Goal: Task Accomplishment & Management: Manage account settings

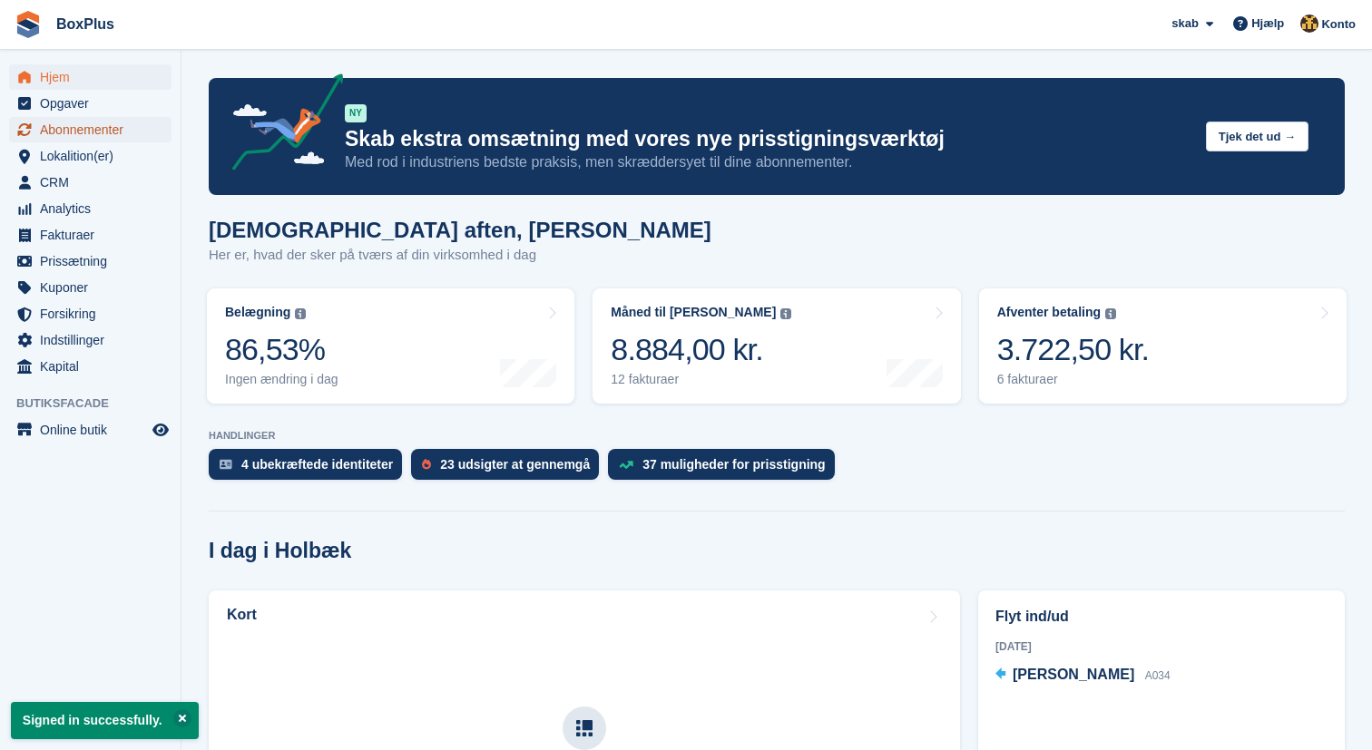
click at [73, 124] on span "Abonnementer" at bounding box center [94, 129] width 109 height 25
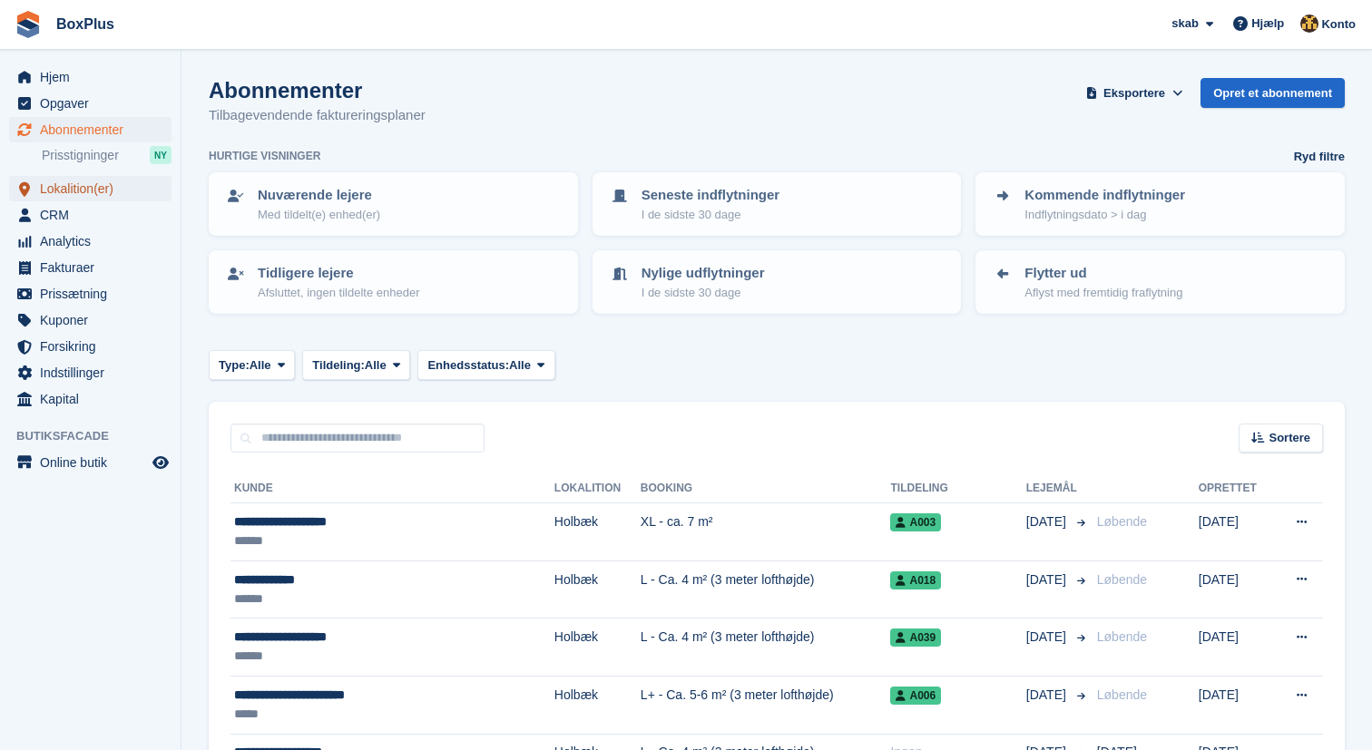
click at [82, 193] on span "Lokalition(er)" at bounding box center [94, 188] width 109 height 25
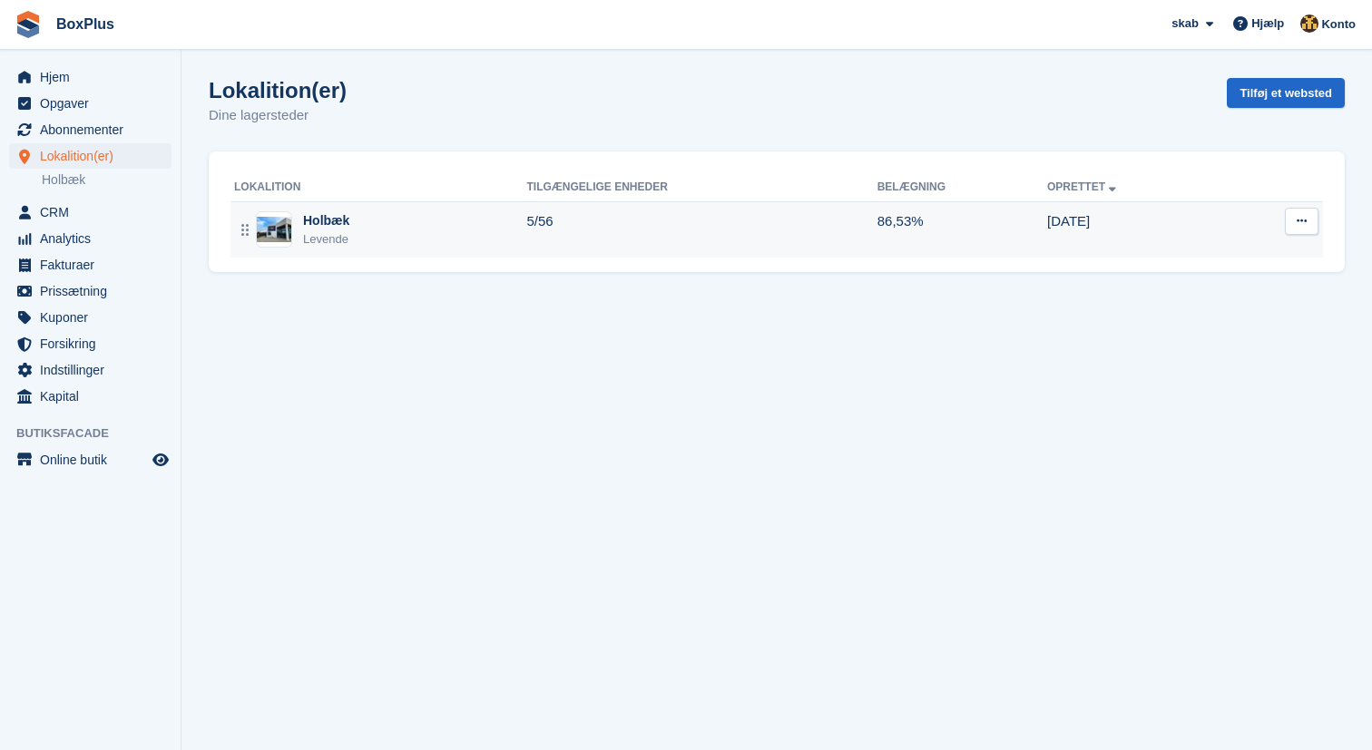
click at [301, 225] on div "Holbæk Levende" at bounding box center [380, 229] width 293 height 37
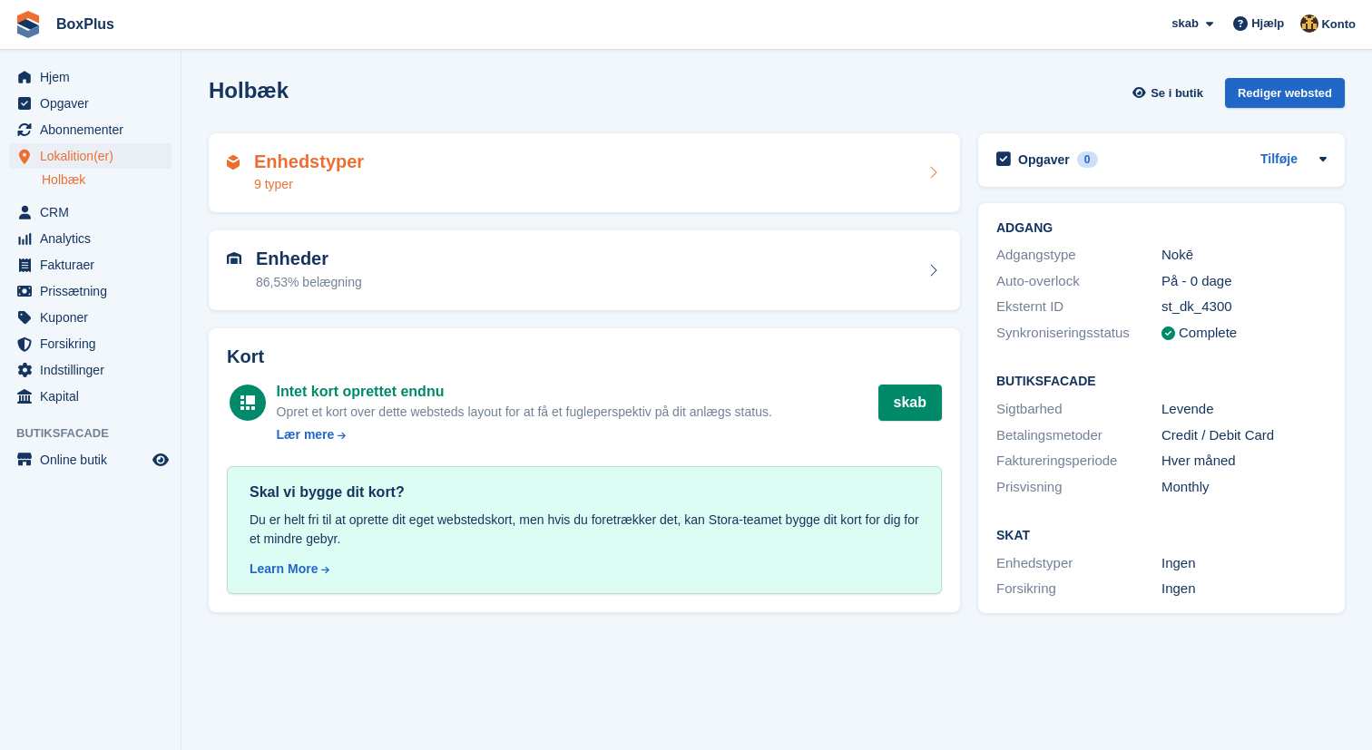
click at [345, 168] on h2 "Enhedstyper" at bounding box center [309, 162] width 110 height 21
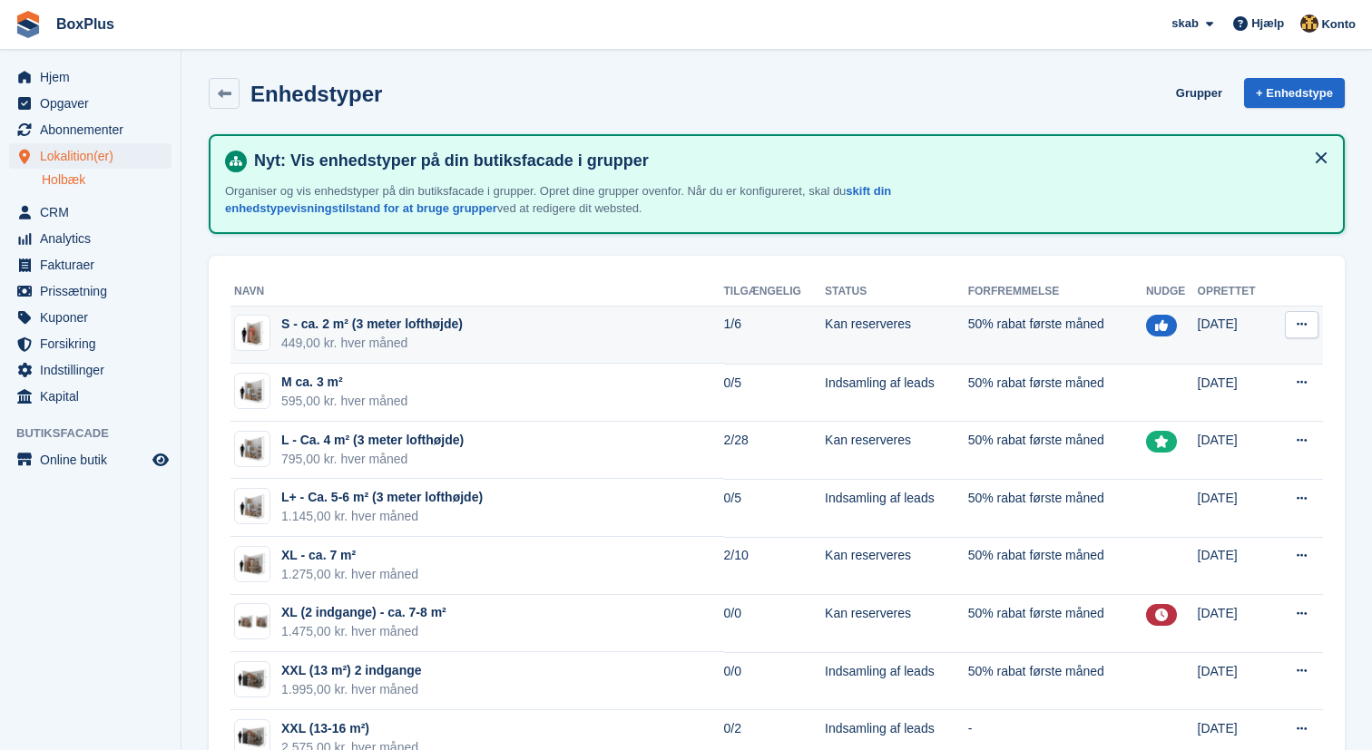
click at [597, 346] on td "S - ca. 2 m² (3 meter lofthøjde) 449,00 kr. hver måned" at bounding box center [477, 336] width 494 height 58
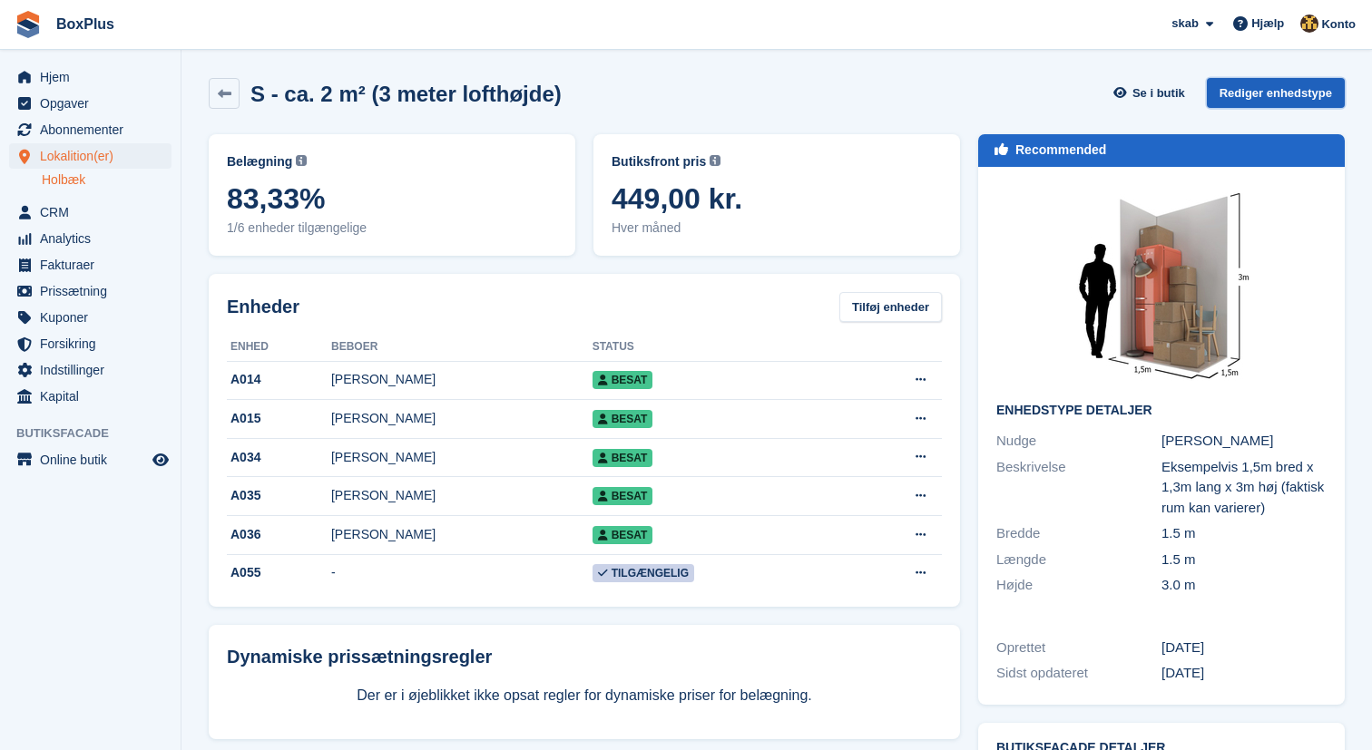
click at [1256, 86] on link "Rediger enhedstype" at bounding box center [1276, 93] width 138 height 30
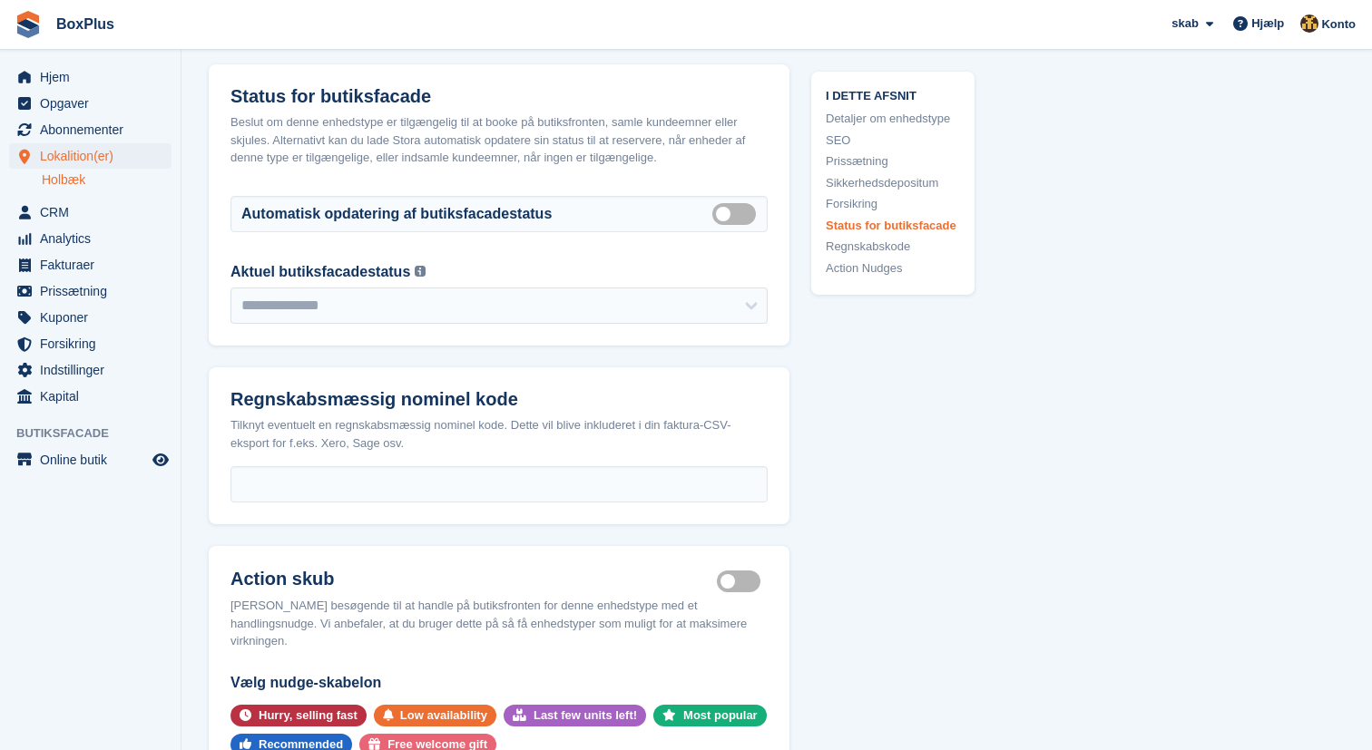
scroll to position [2398, 0]
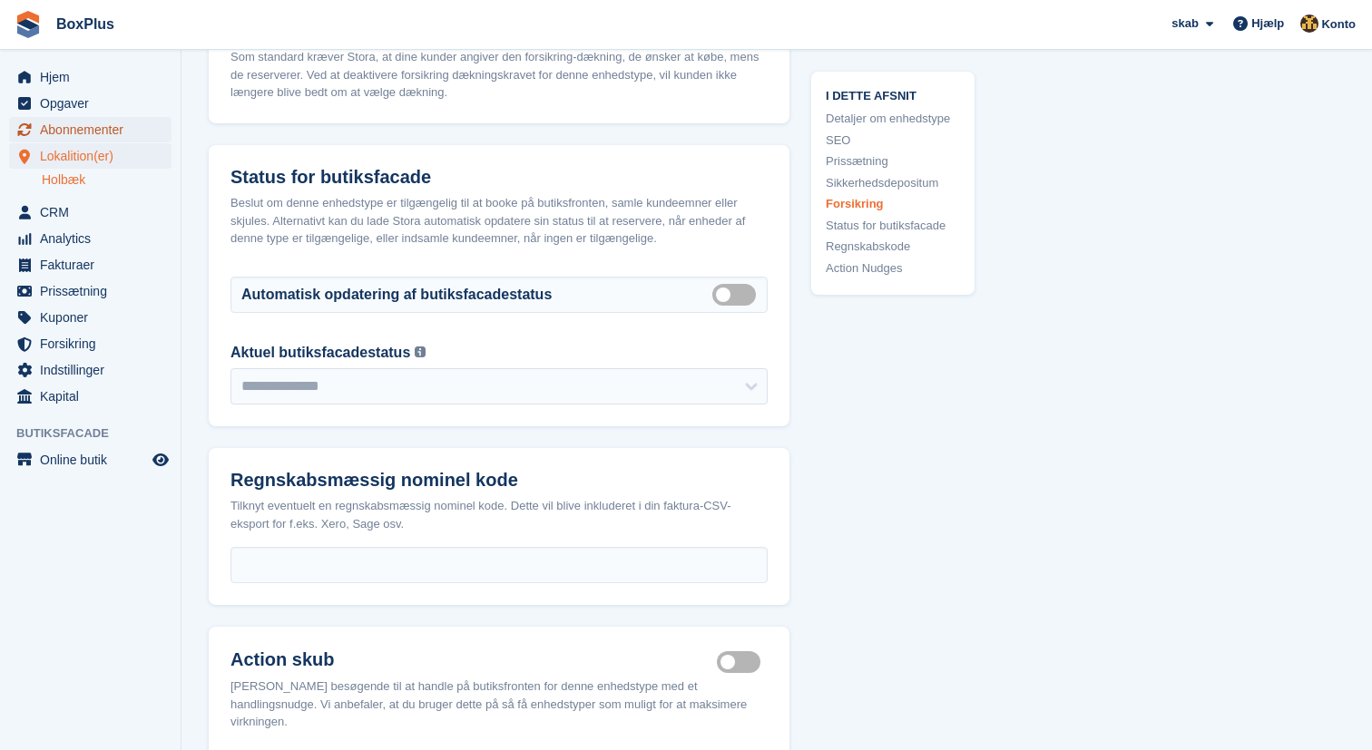
click at [83, 137] on span "Abonnementer" at bounding box center [94, 129] width 109 height 25
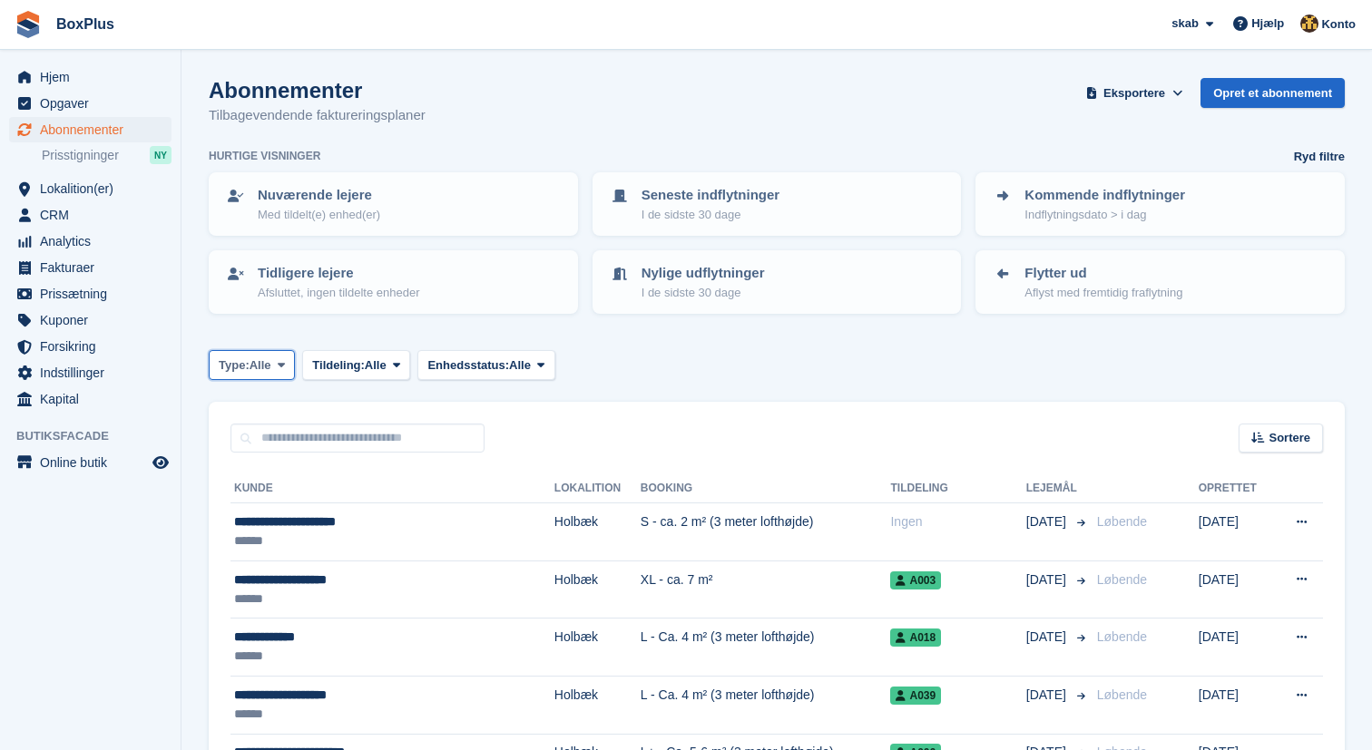
click at [258, 374] on button "Type: Alle" at bounding box center [252, 365] width 86 height 30
click at [491, 366] on span "Enhedsstatus:" at bounding box center [468, 366] width 82 height 18
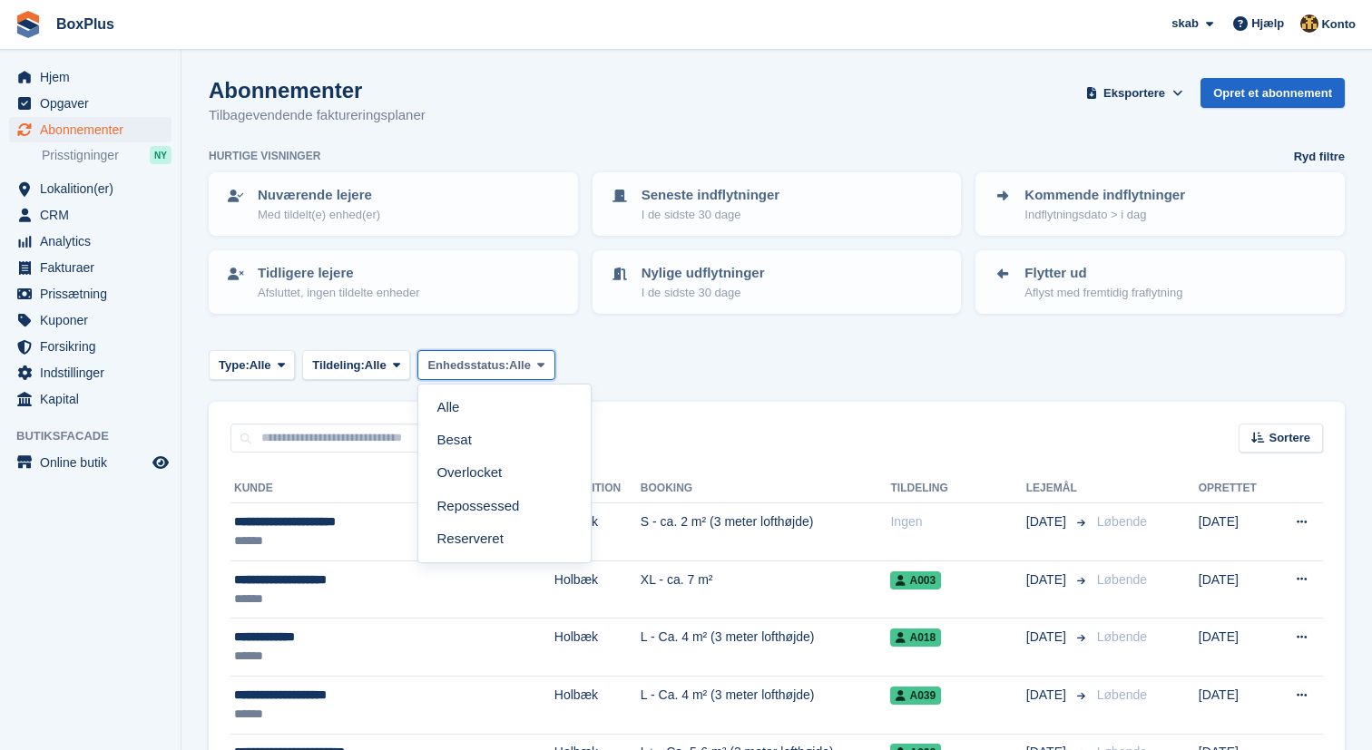
click at [491, 366] on span "Enhedsstatus:" at bounding box center [468, 366] width 82 height 18
click at [491, 367] on span "Enhedsstatus:" at bounding box center [468, 366] width 82 height 18
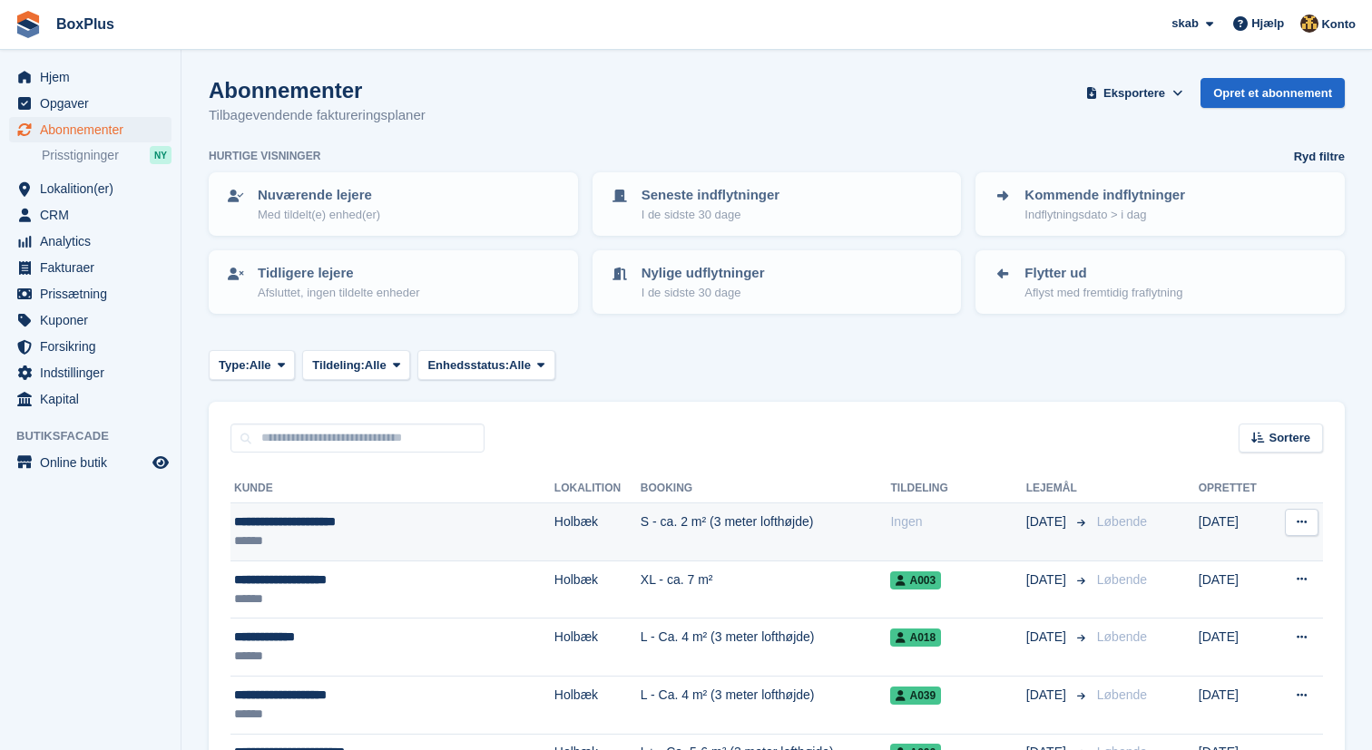
click at [653, 530] on td "S - ca. 2 m² (3 meter lofthøjde)" at bounding box center [766, 533] width 250 height 58
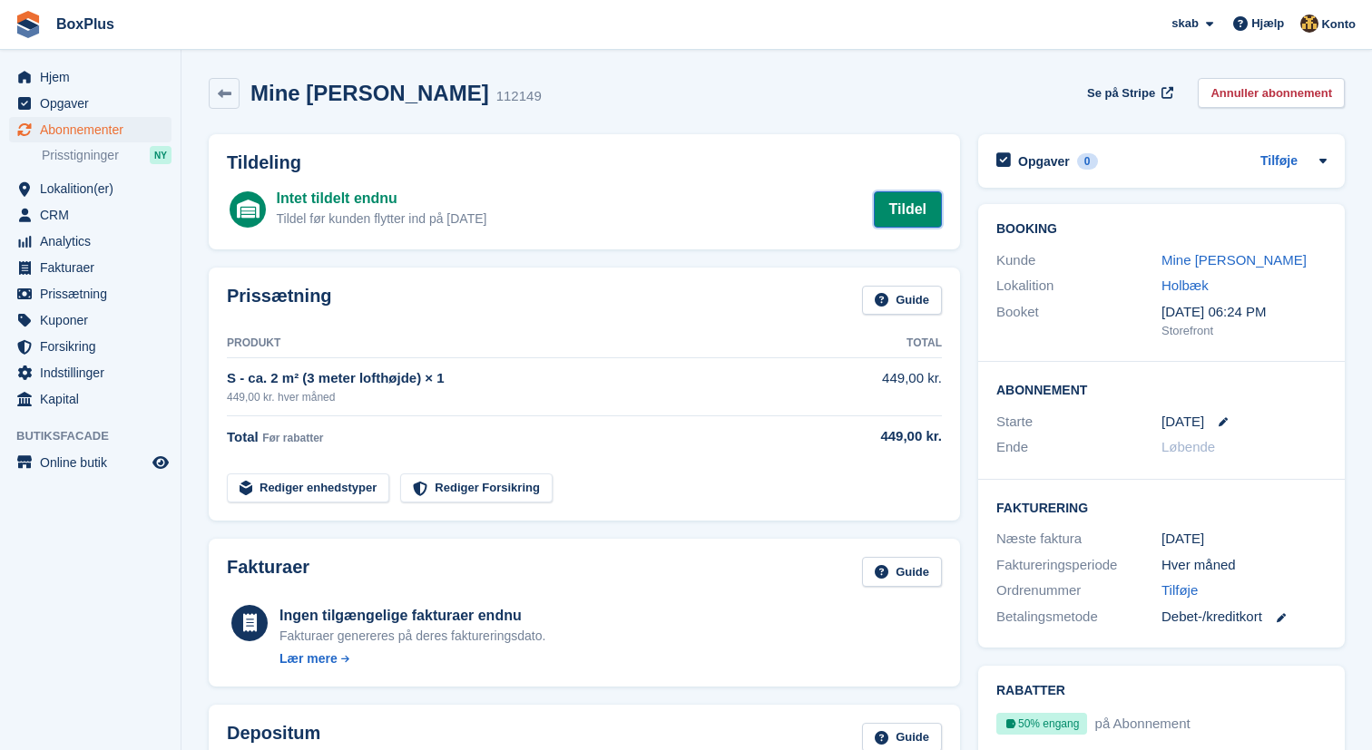
click at [916, 220] on link "Tildel" at bounding box center [908, 209] width 69 height 36
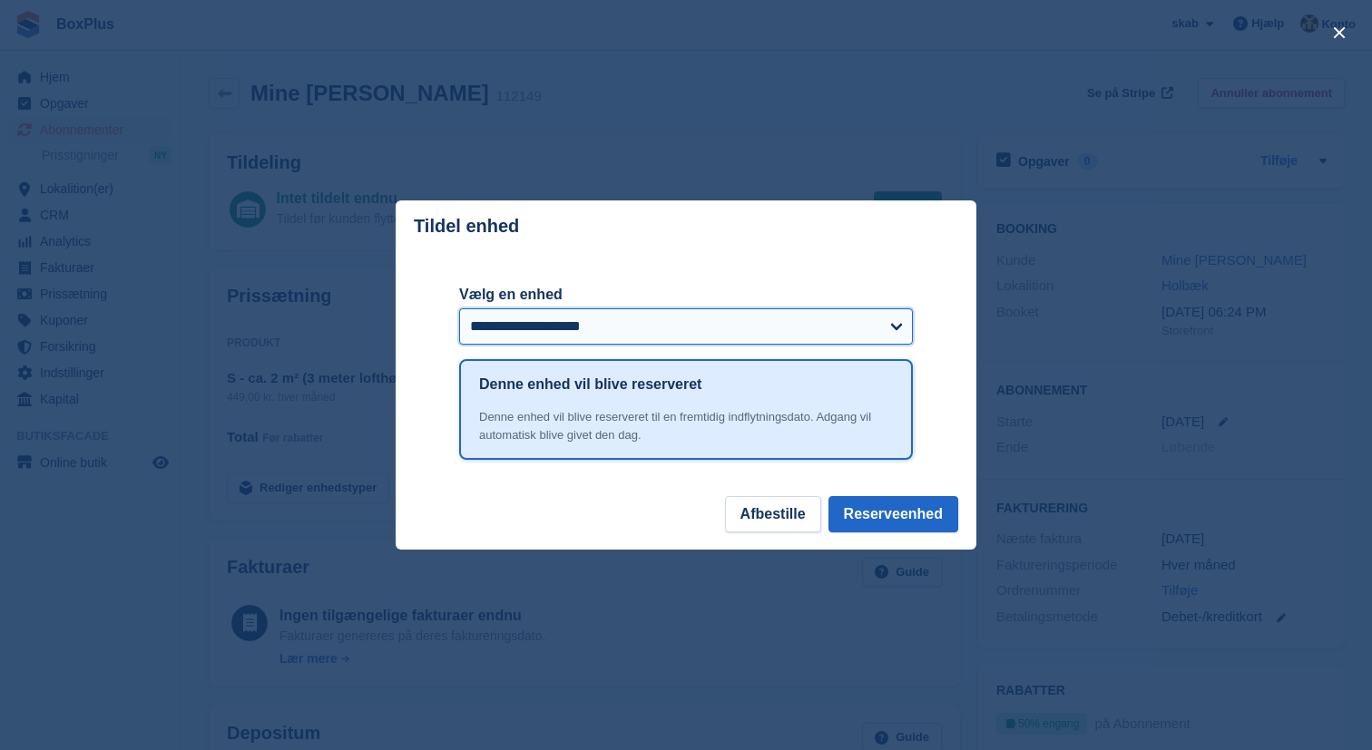
click at [698, 312] on select "**********" at bounding box center [686, 327] width 454 height 36
select select "*****"
click at [459, 309] on select "**********" at bounding box center [686, 327] width 454 height 36
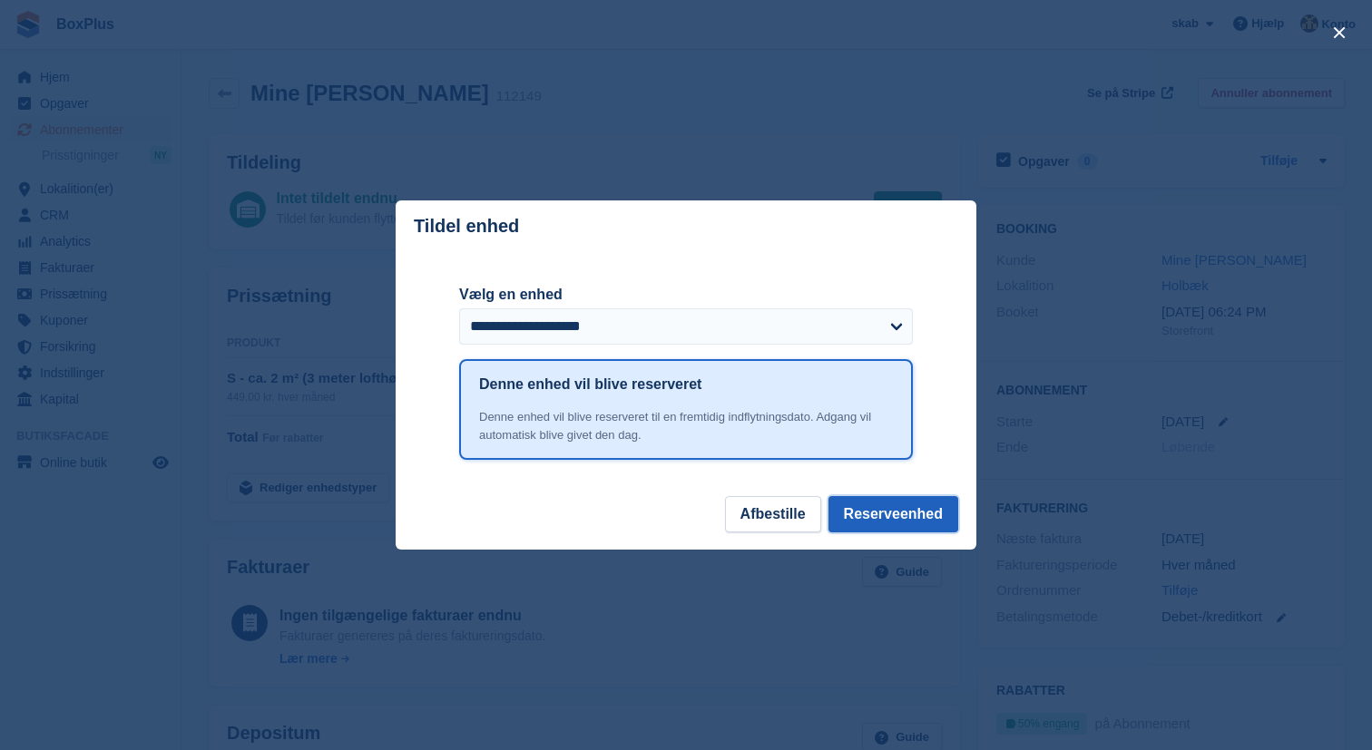
click at [931, 513] on button "Reserveenhed" at bounding box center [893, 514] width 130 height 36
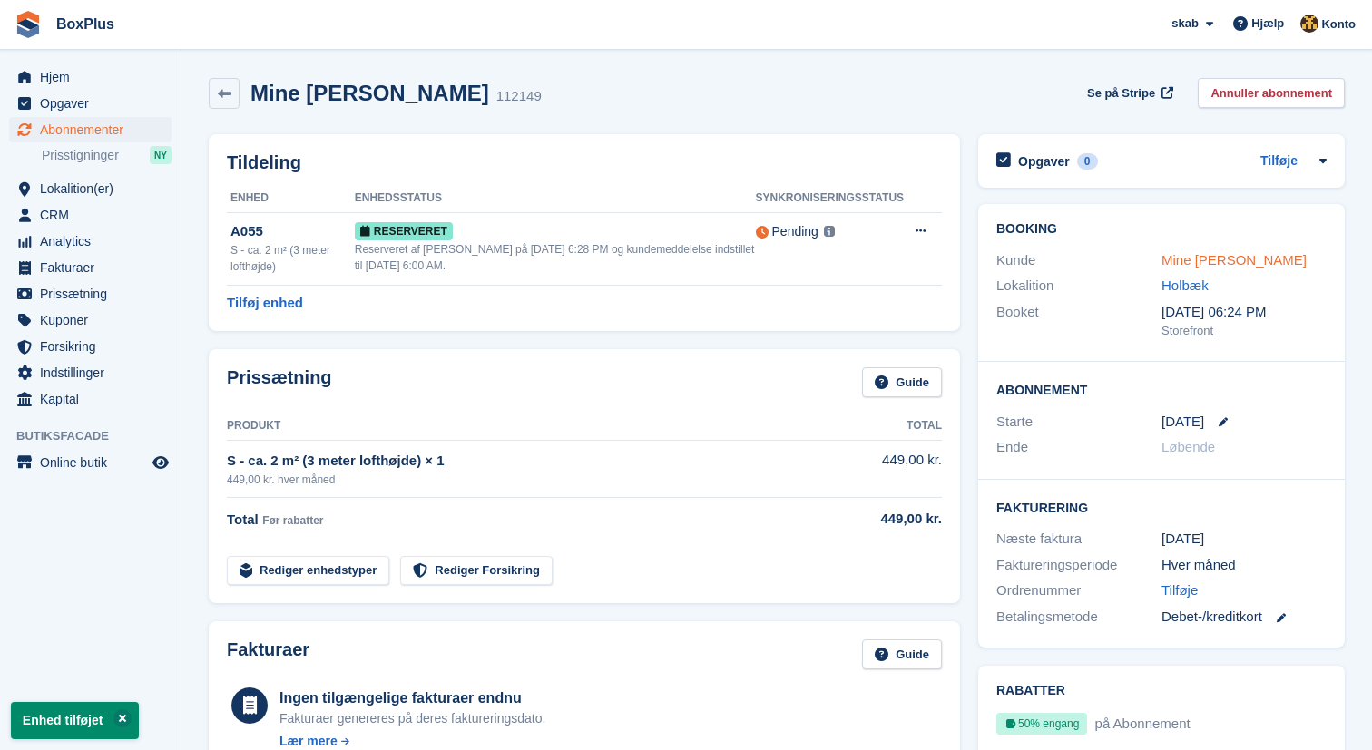
click at [1222, 260] on link "Mine Munnicke Wittusen" at bounding box center [1233, 259] width 145 height 15
click at [122, 81] on span "Hjem" at bounding box center [94, 76] width 109 height 25
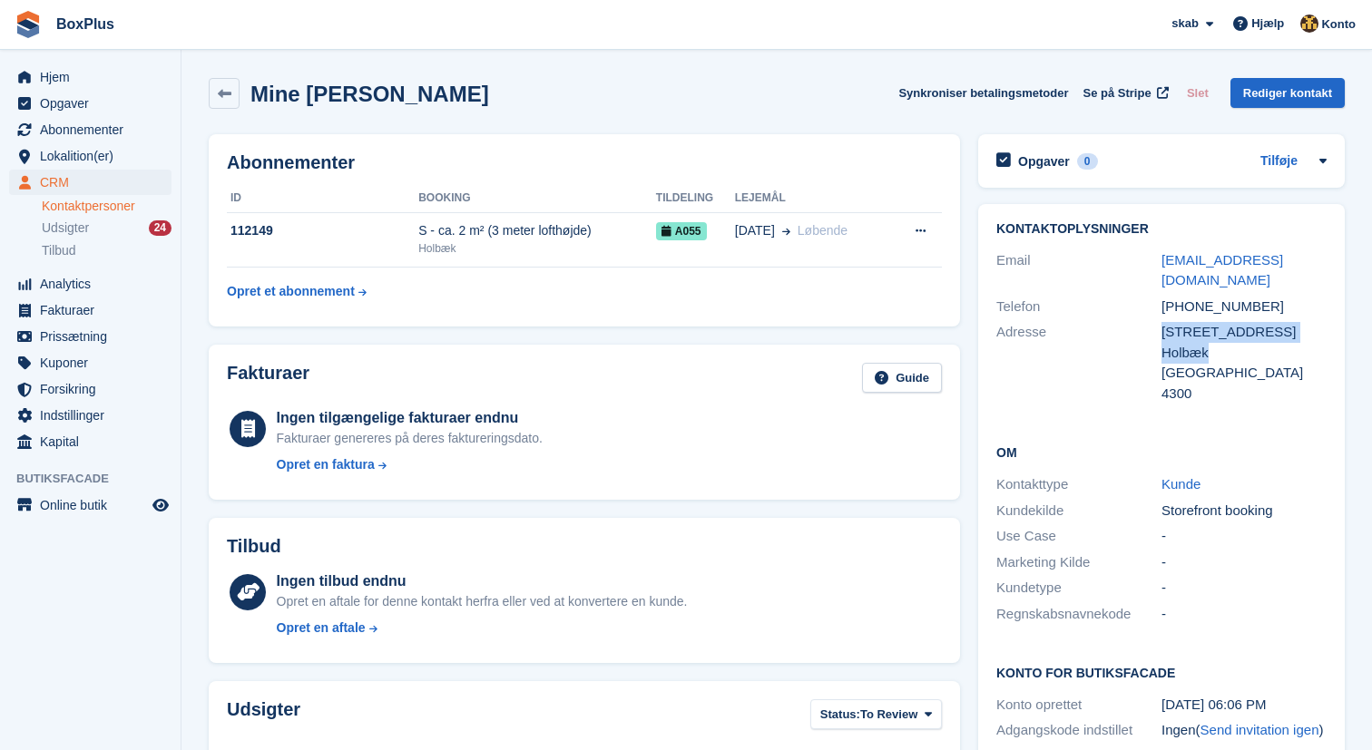
drag, startPoint x: 1164, startPoint y: 312, endPoint x: 1222, endPoint y: 339, distance: 64.1
click at [1222, 339] on div "Riffelhavevej 31 1 th Holbæk Danmark 4300" at bounding box center [1243, 363] width 165 height 82
copy div "Riffelhavevej 31 1 th Holbæk"
click at [56, 83] on span "Hjem" at bounding box center [94, 76] width 109 height 25
